Goal: Use online tool/utility: Utilize a website feature to perform a specific function

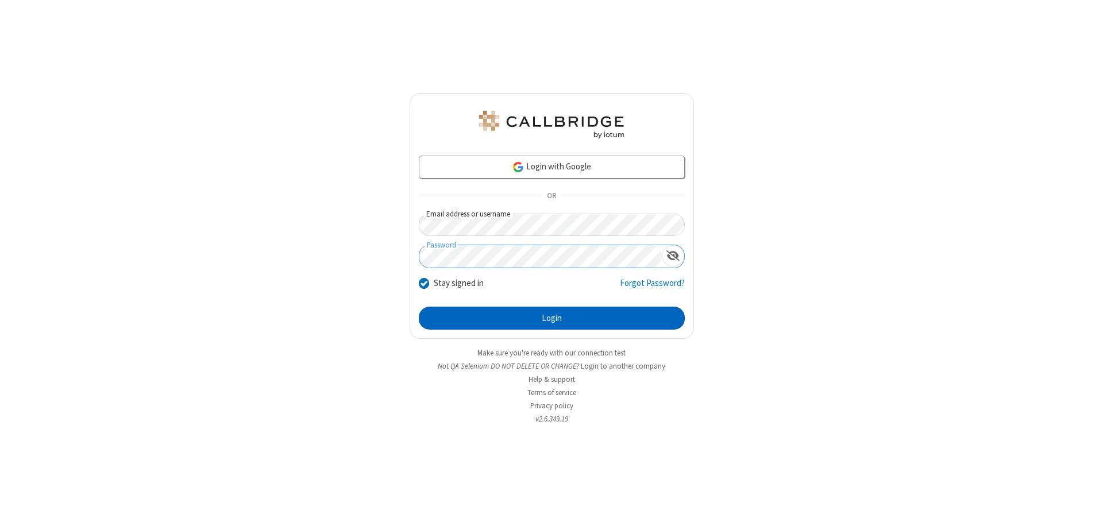
click at [552, 318] on button "Login" at bounding box center [552, 318] width 266 height 23
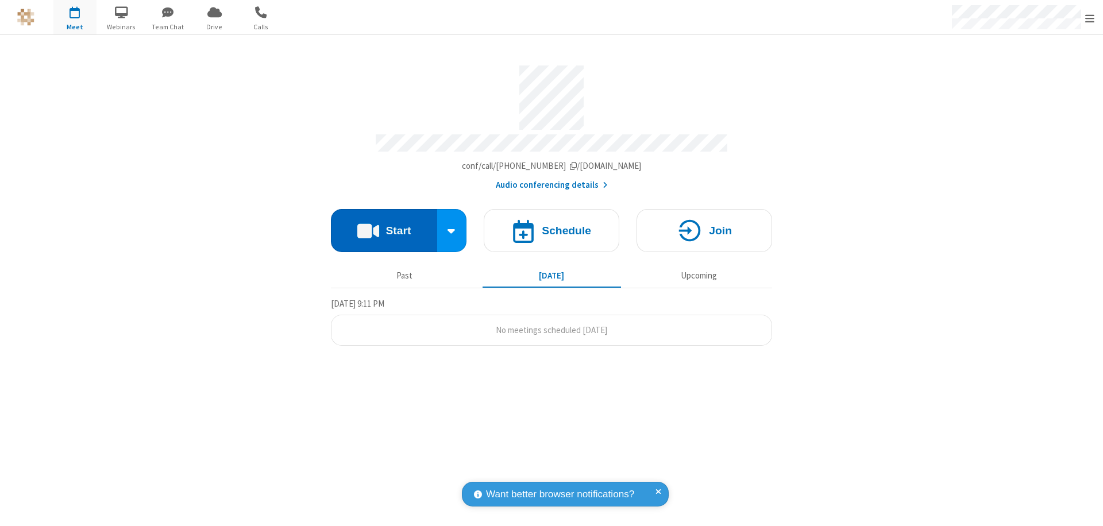
click at [384, 225] on button "Start" at bounding box center [384, 230] width 106 height 43
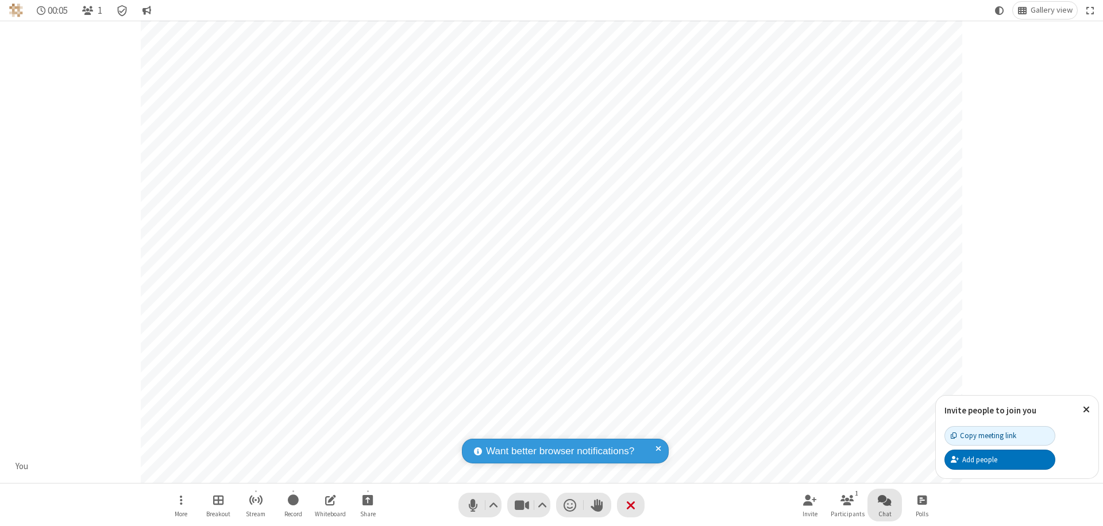
click at [885, 500] on span "Open chat" at bounding box center [885, 500] width 14 height 14
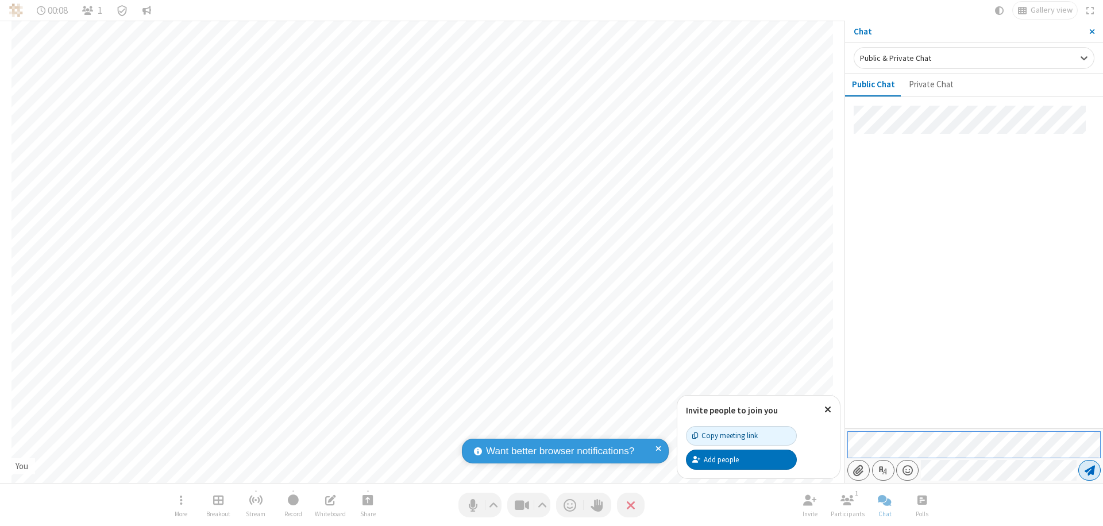
click at [1089, 471] on span "Send message" at bounding box center [1090, 470] width 10 height 11
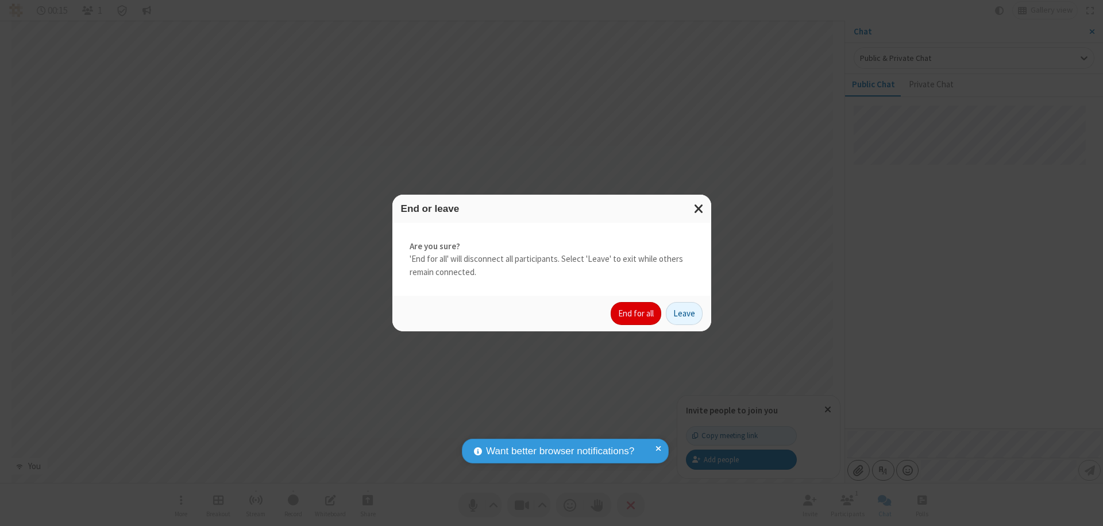
click at [637, 314] on button "End for all" at bounding box center [636, 313] width 51 height 23
